Goal: Information Seeking & Learning: Learn about a topic

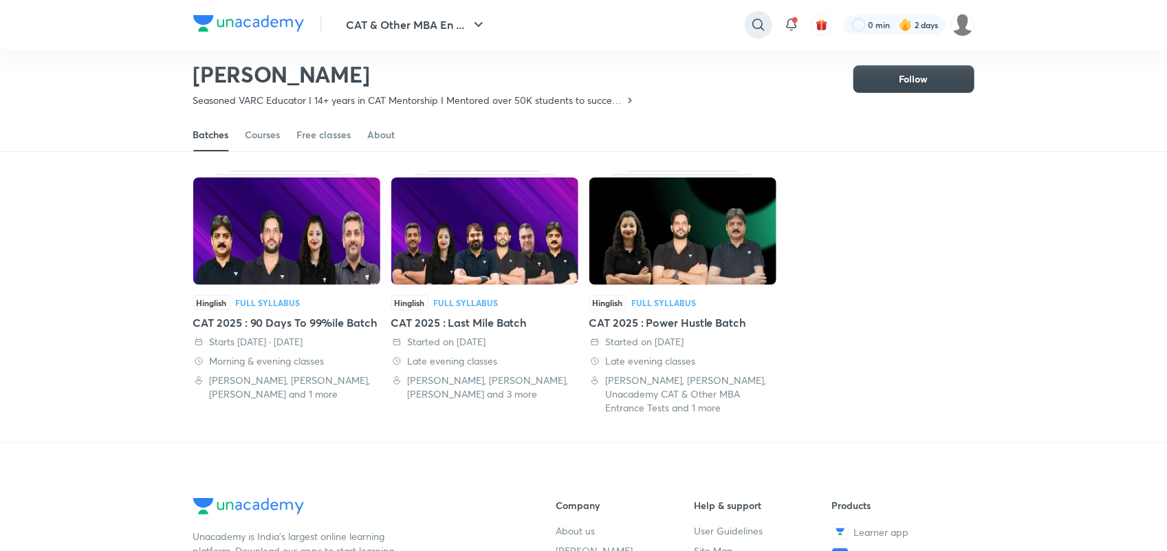
click at [746, 25] on div at bounding box center [759, 25] width 28 height 28
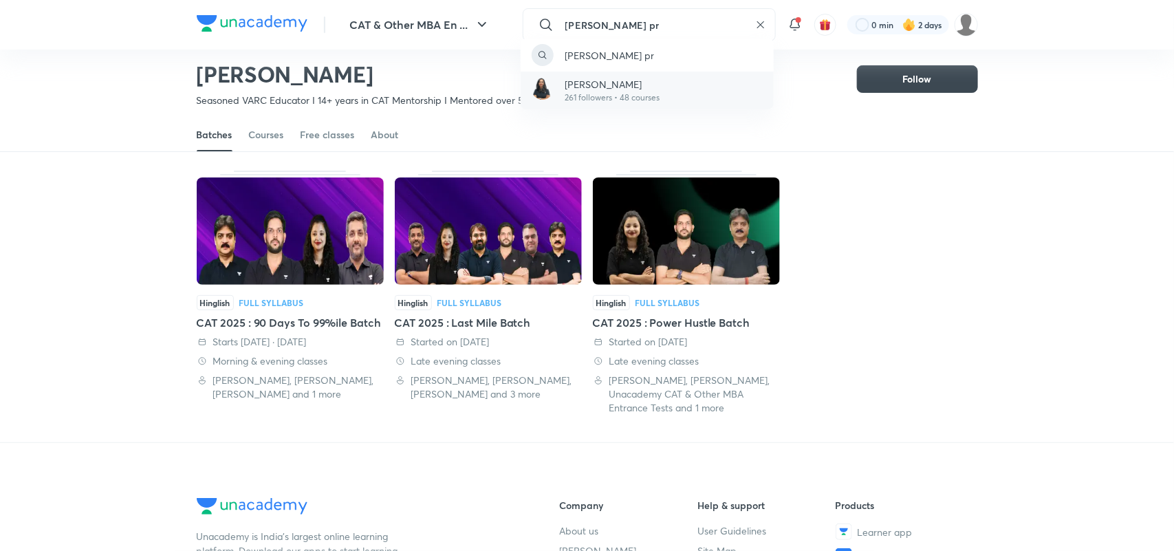
type input "Juhi pr"
click at [583, 80] on p "Juhi Priya" at bounding box center [611, 84] width 95 height 14
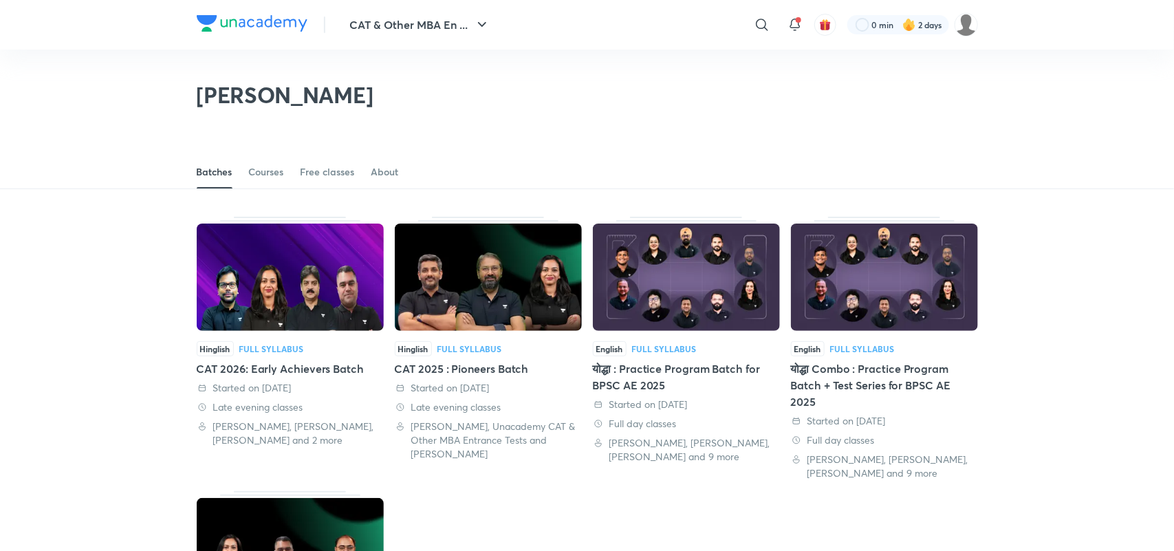
scroll to position [60, 0]
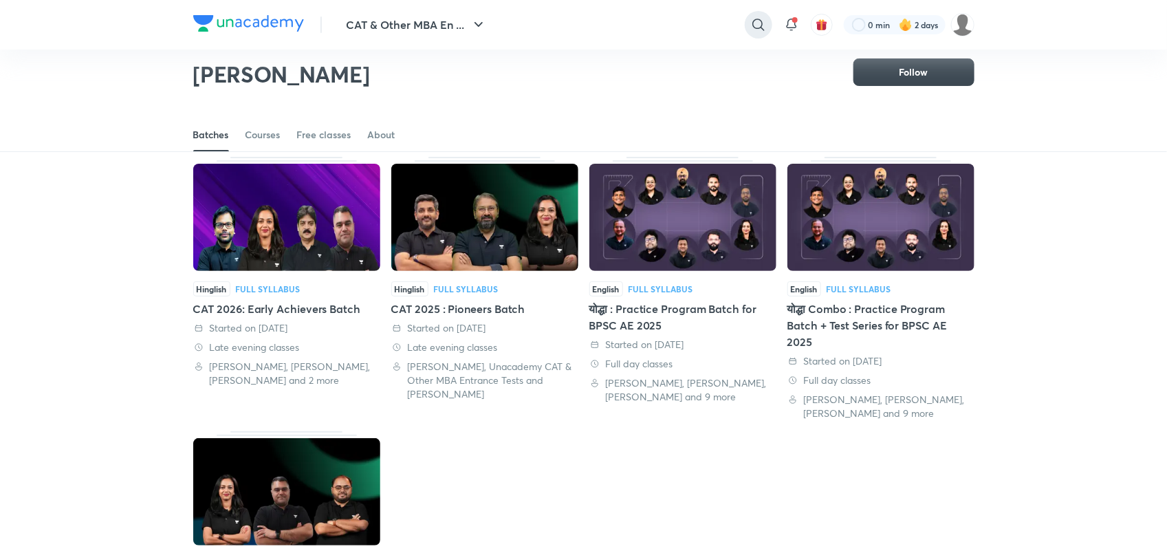
click at [752, 22] on icon at bounding box center [758, 25] width 12 height 12
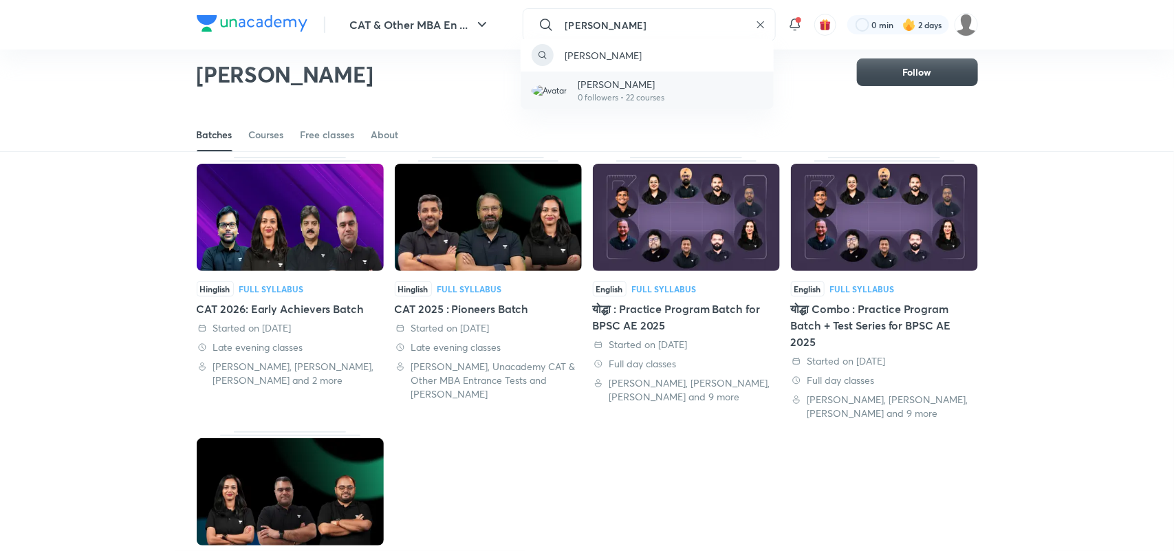
type input "Rahul sir"
click at [613, 84] on p "Rahul SIR" at bounding box center [621, 84] width 87 height 14
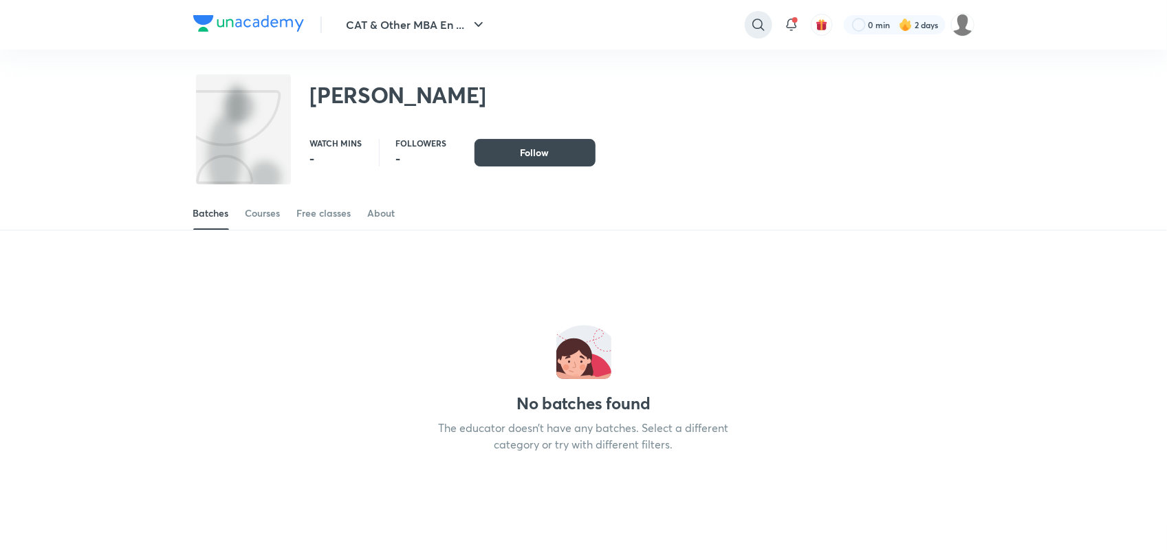
click at [756, 24] on icon at bounding box center [758, 25] width 17 height 17
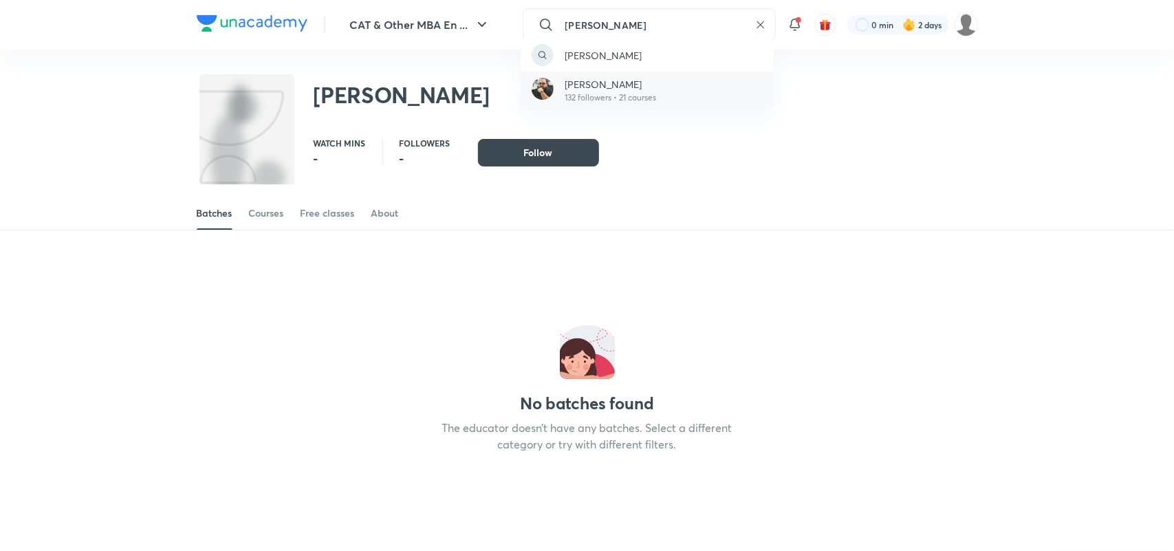
type input "Rahul suri"
click at [608, 85] on p "Rahul Suri" at bounding box center [609, 84] width 91 height 14
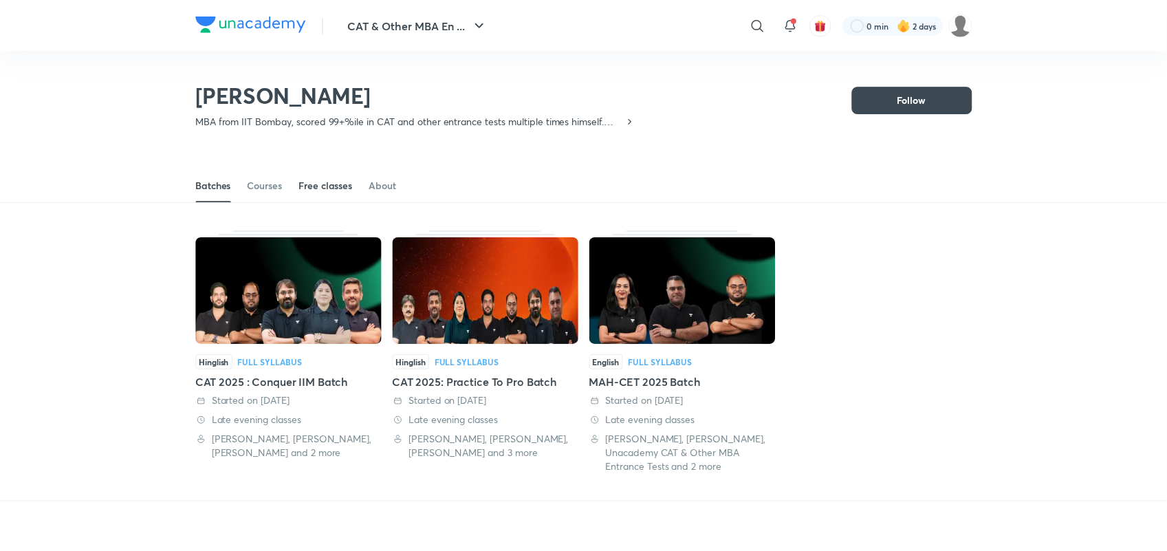
scroll to position [60, 0]
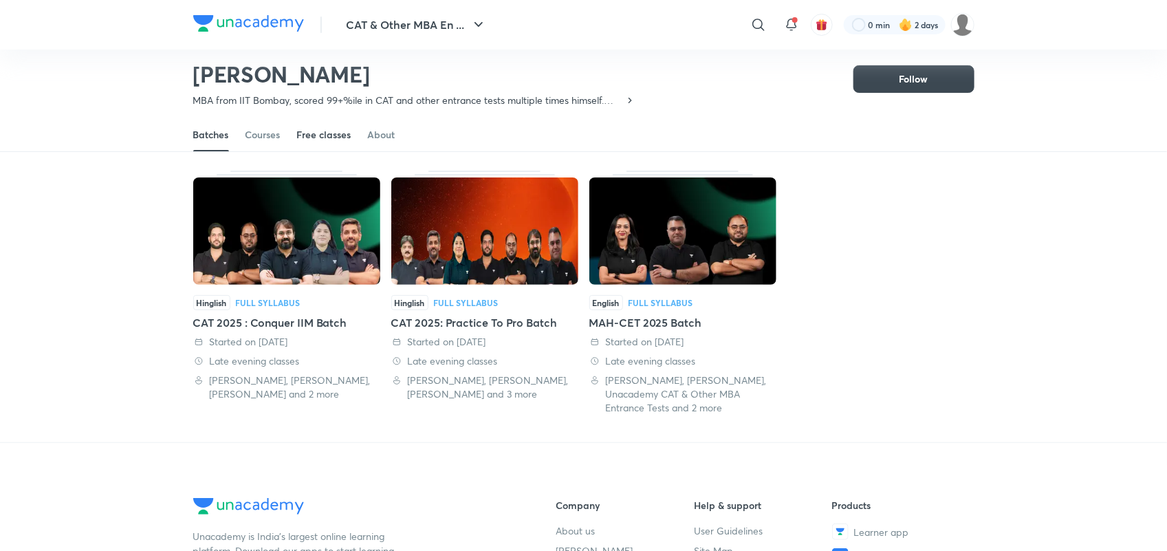
click at [300, 135] on div "Free classes" at bounding box center [324, 135] width 54 height 14
